Goal: Communication & Community: Answer question/provide support

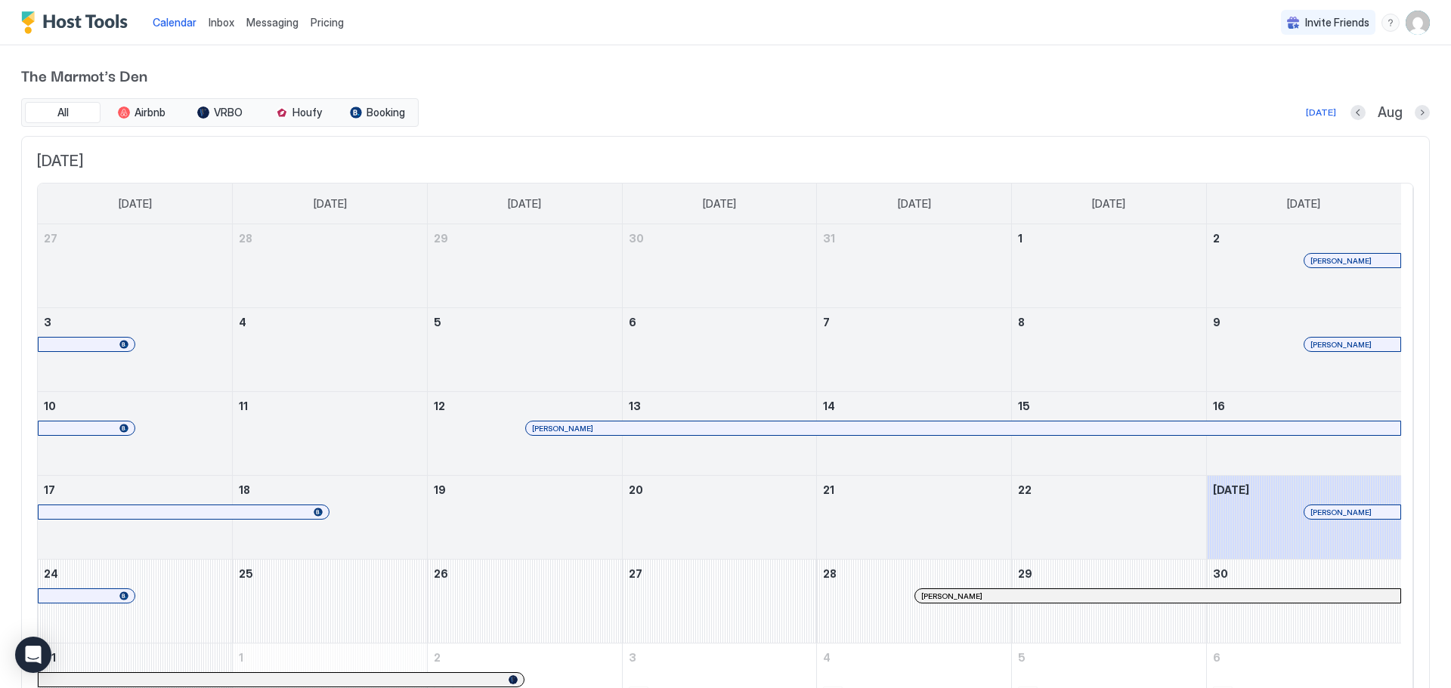
click at [274, 23] on span "Messaging" at bounding box center [272, 22] width 52 height 13
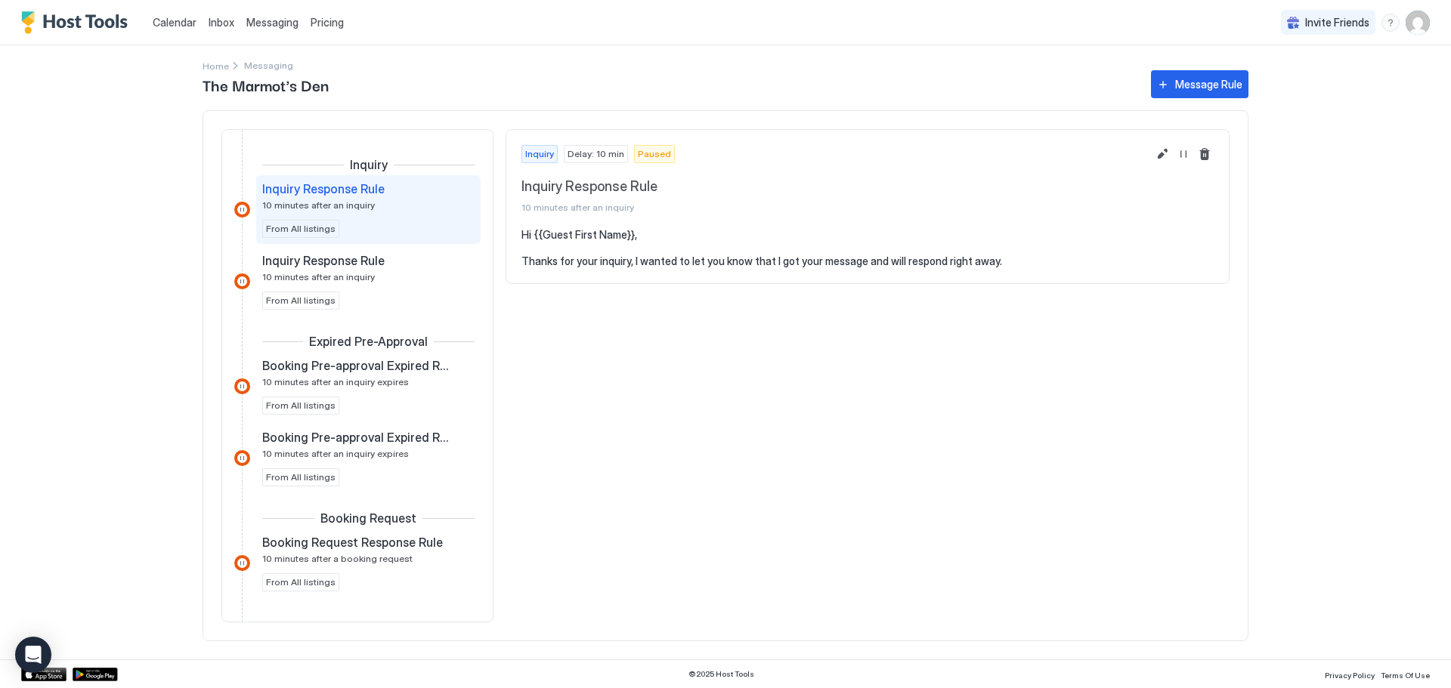
click at [212, 21] on span "Inbox" at bounding box center [222, 22] width 26 height 13
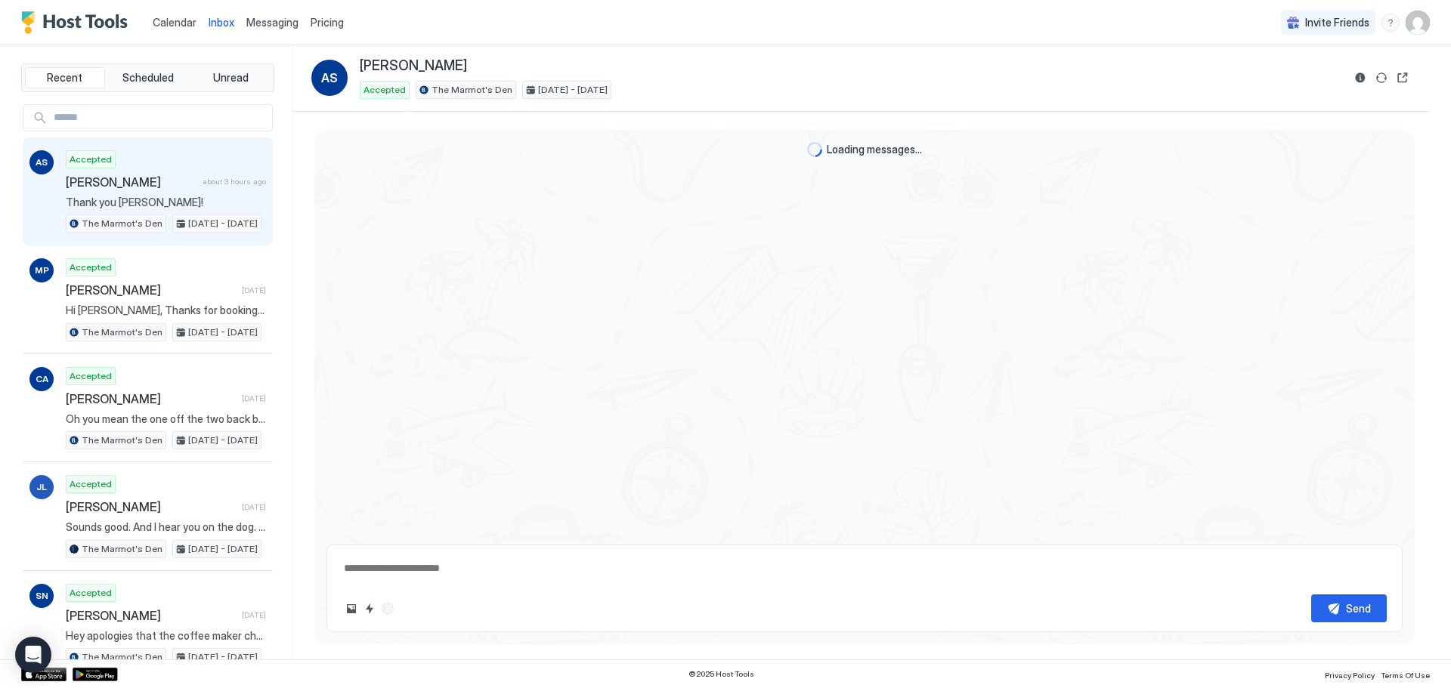
scroll to position [292, 0]
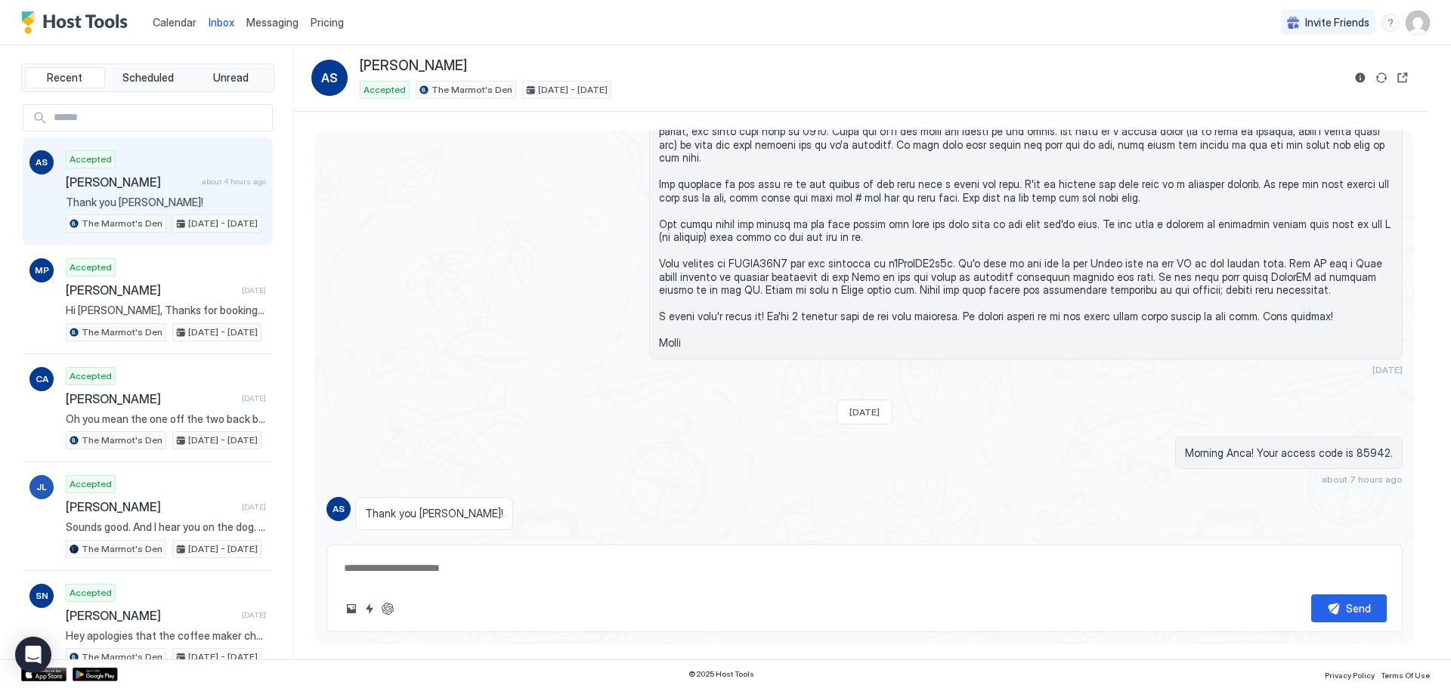
type textarea "*"
